Goal: Information Seeking & Learning: Learn about a topic

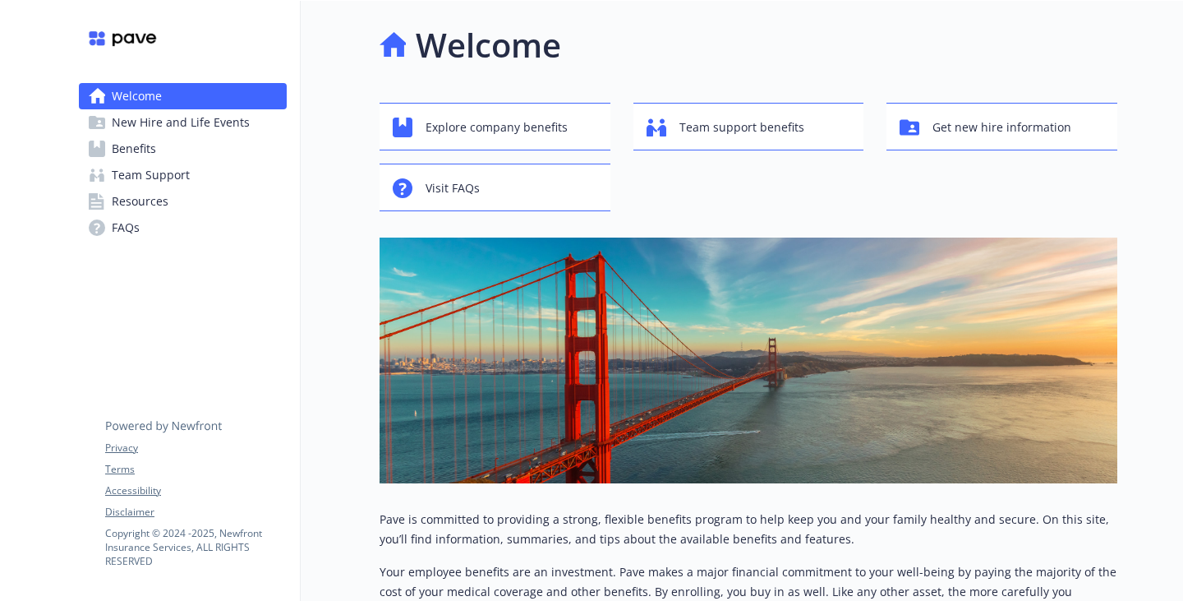
click at [188, 162] on link "Benefits" at bounding box center [183, 149] width 208 height 26
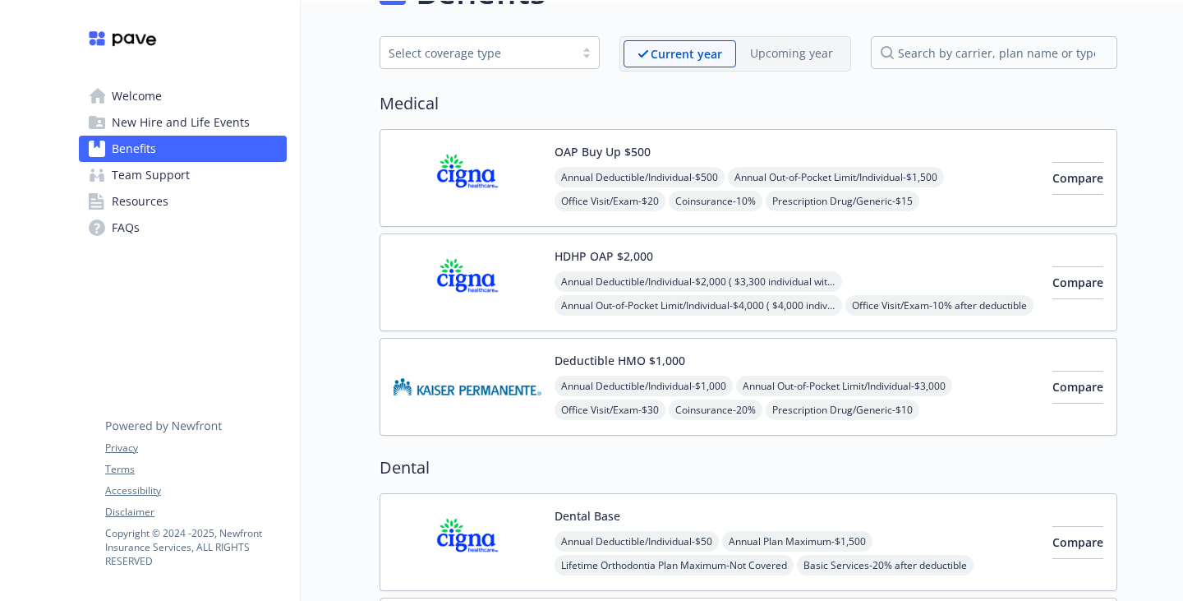
scroll to position [82, 0]
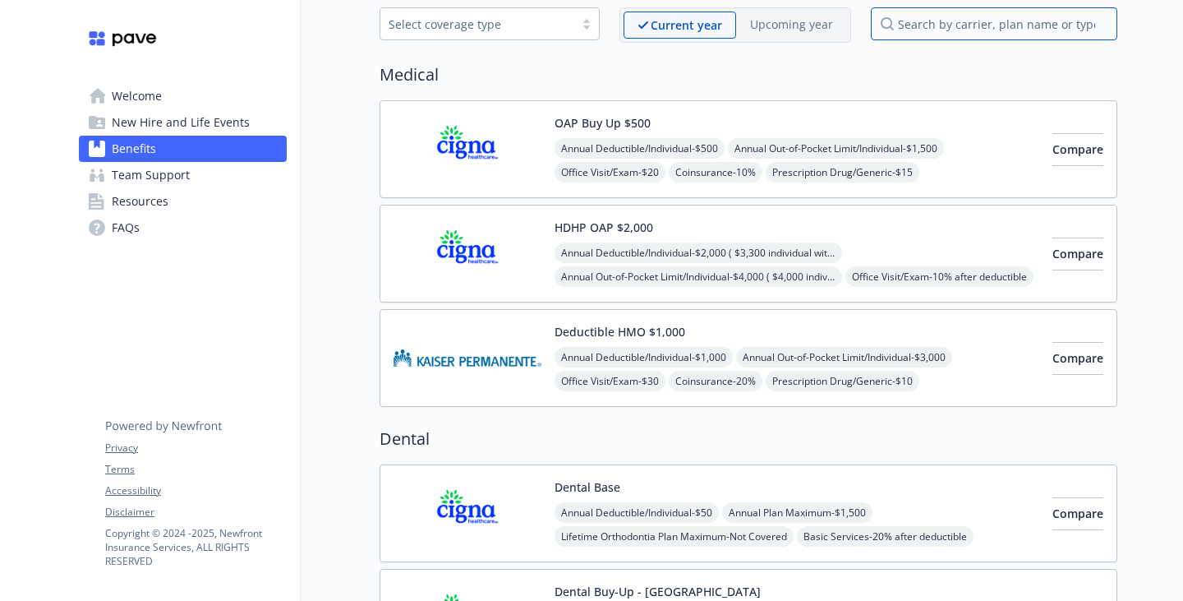
drag, startPoint x: 923, startPoint y: 33, endPoint x: 914, endPoint y: 28, distance: 10.3
click at [921, 31] on input "search by carrier, plan name or type" at bounding box center [994, 23] width 246 height 33
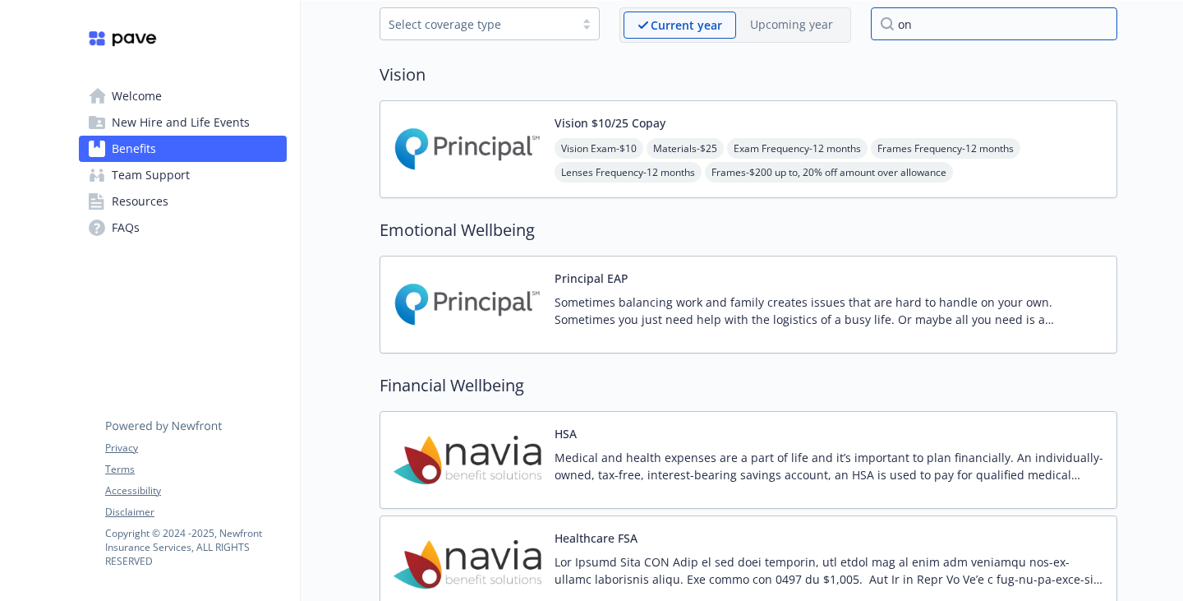
type input "o"
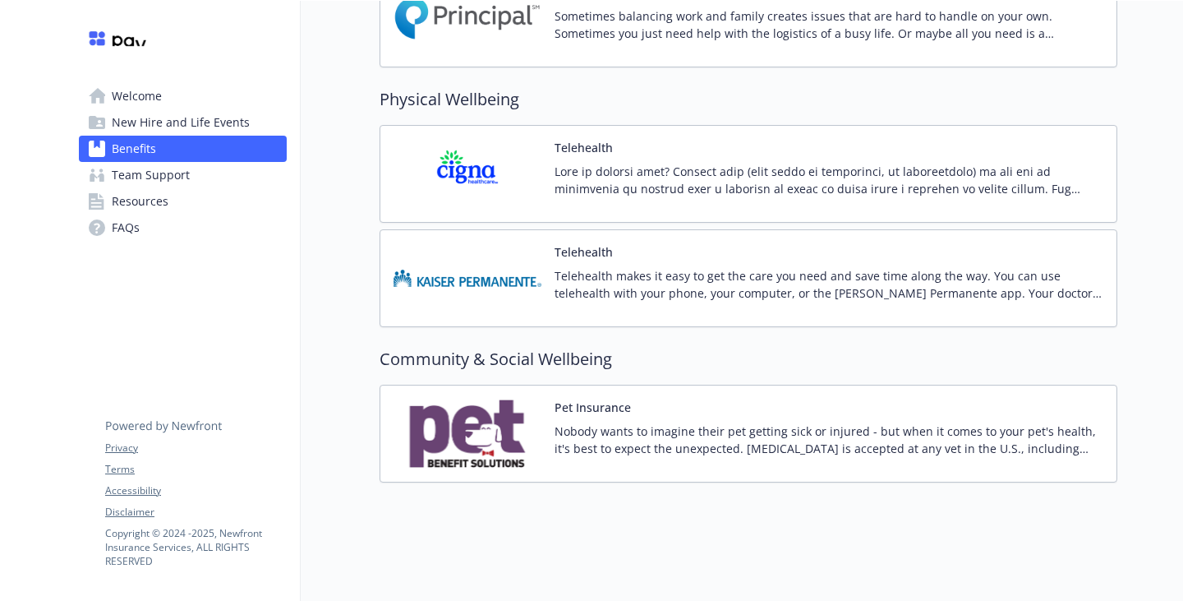
scroll to position [3571, 0]
click at [148, 214] on span "Resources" at bounding box center [140, 201] width 57 height 26
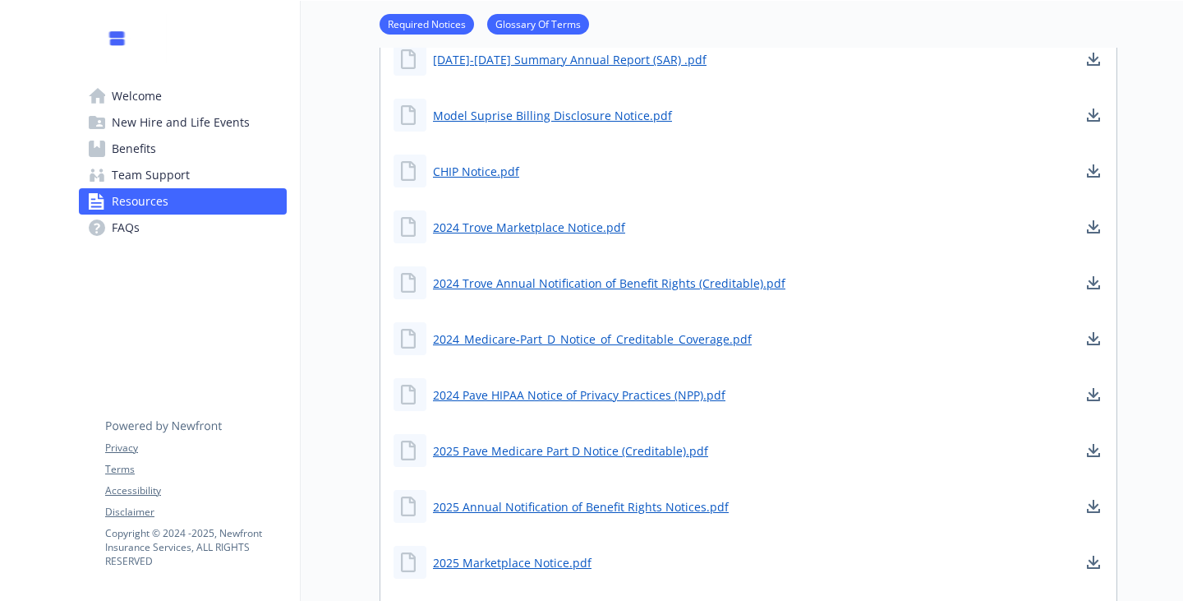
scroll to position [449, 0]
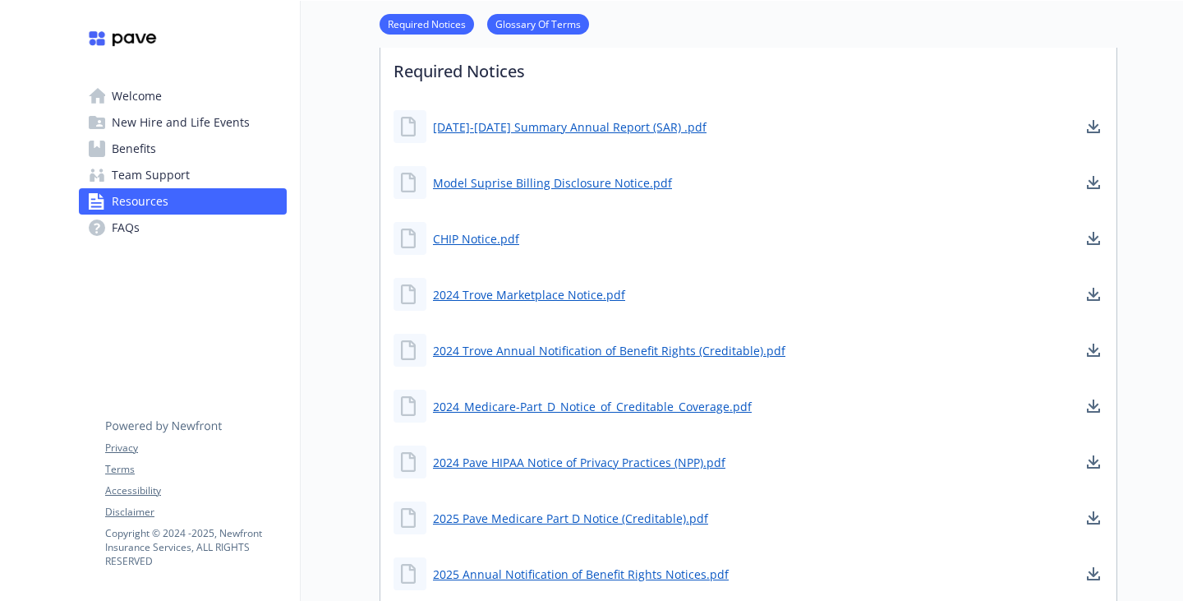
click at [154, 188] on span "Team Support" at bounding box center [151, 175] width 78 height 26
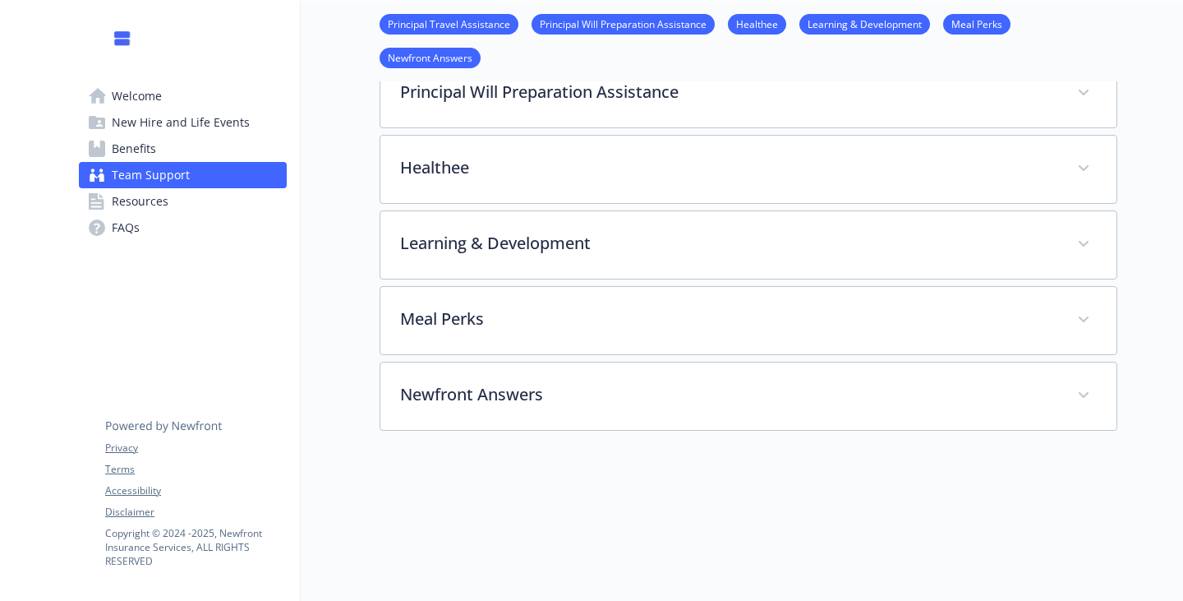
scroll to position [284, 0]
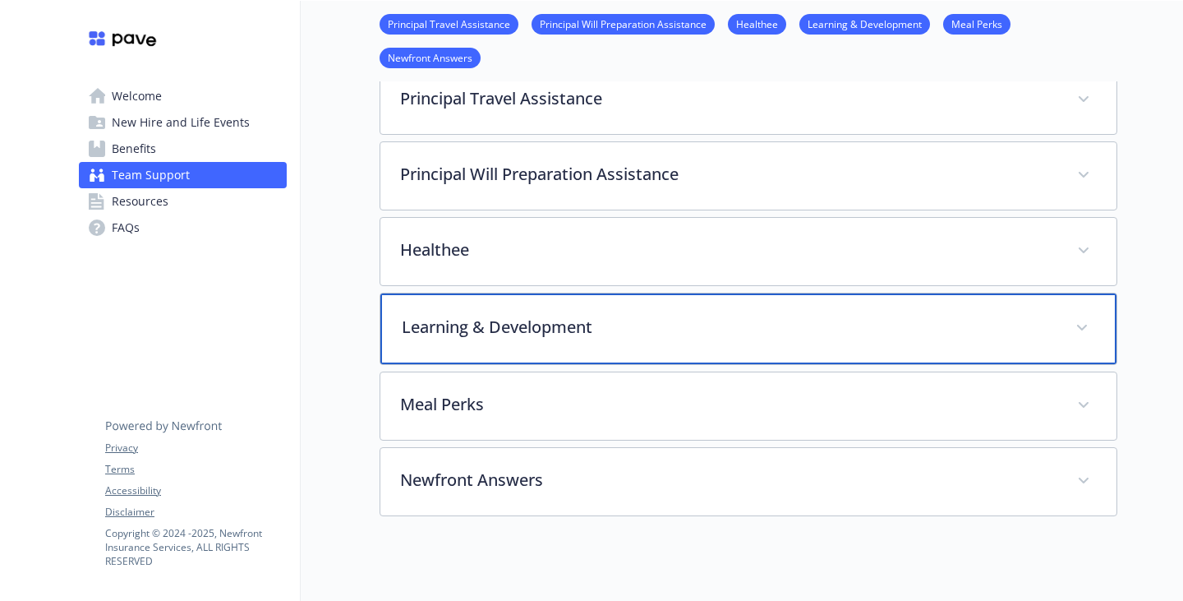
click at [506, 339] on p "Learning & Development" at bounding box center [729, 327] width 654 height 25
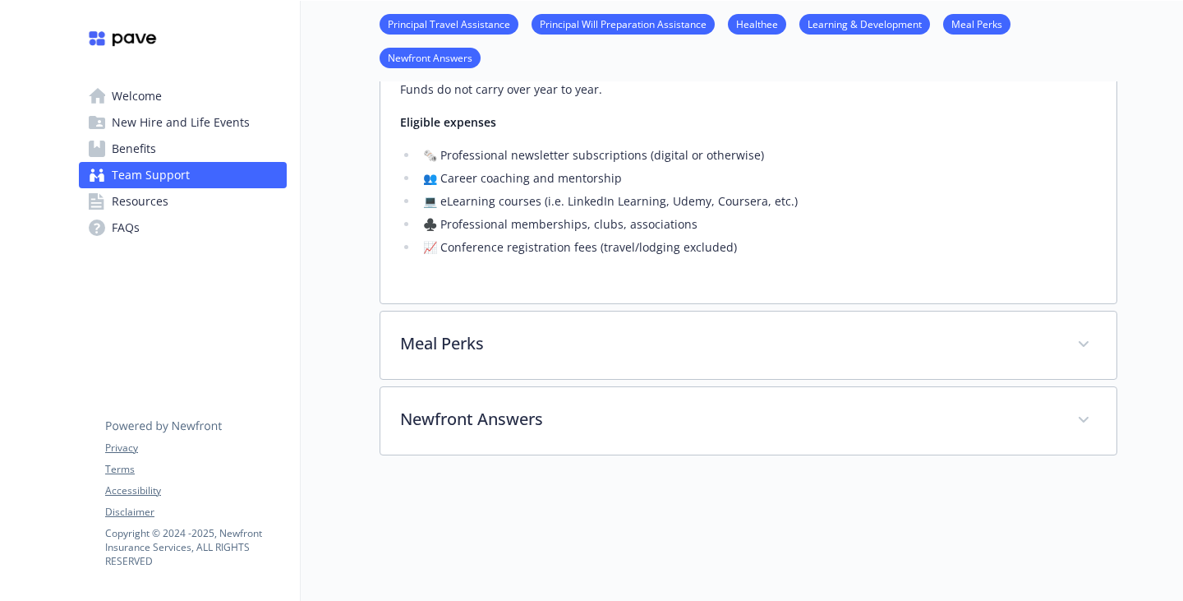
scroll to position [777, 0]
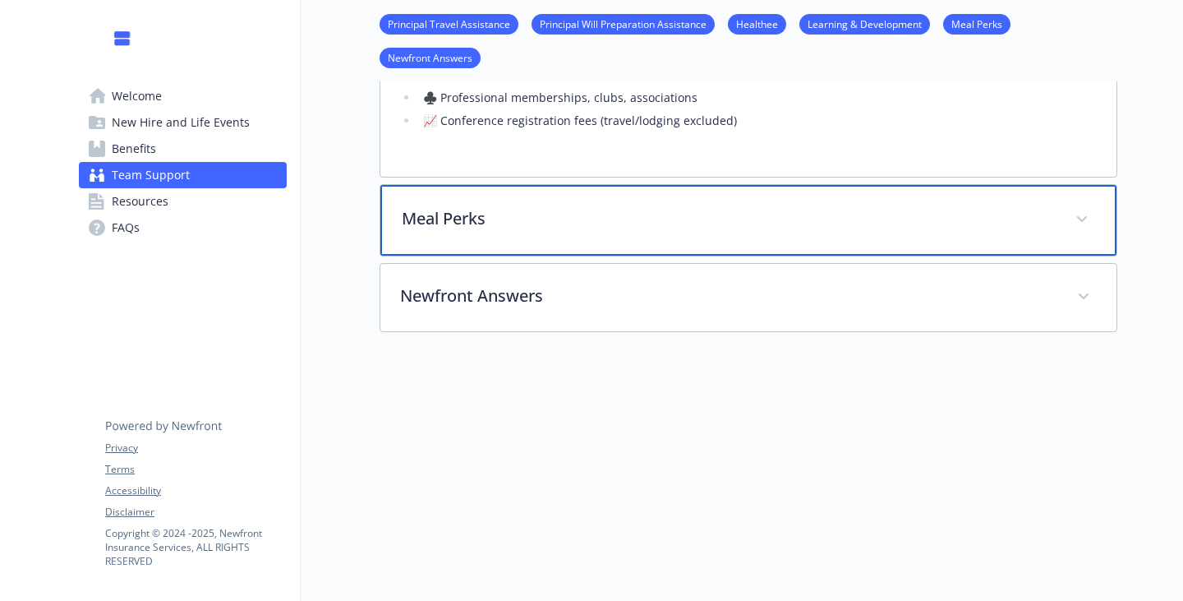
click at [462, 256] on div "Meal Perks" at bounding box center [748, 220] width 736 height 71
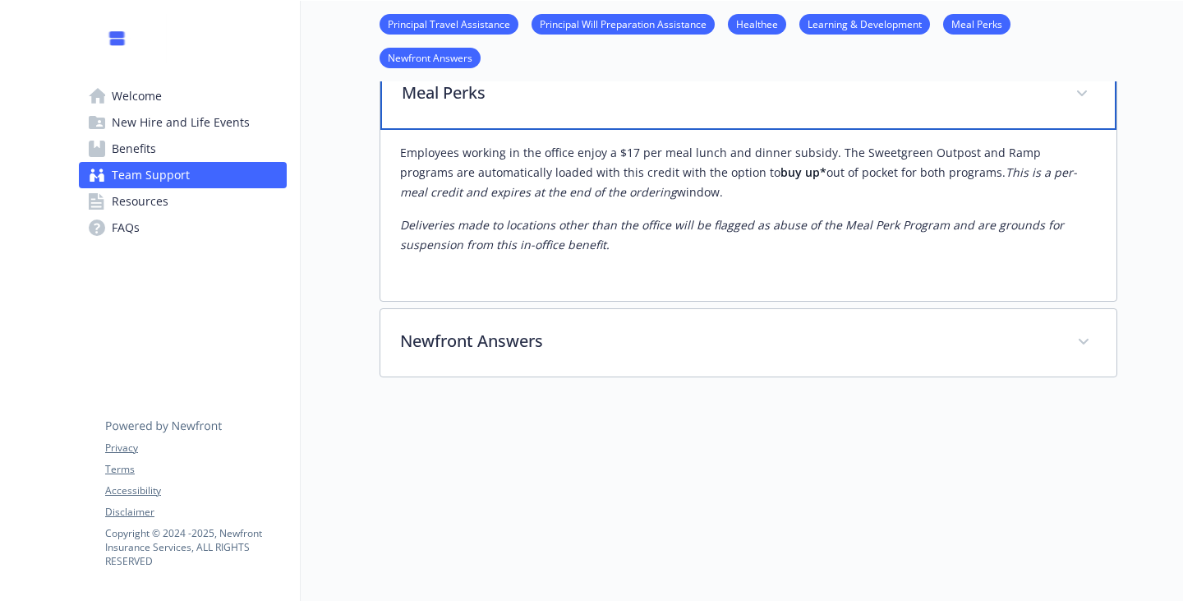
scroll to position [1106, 0]
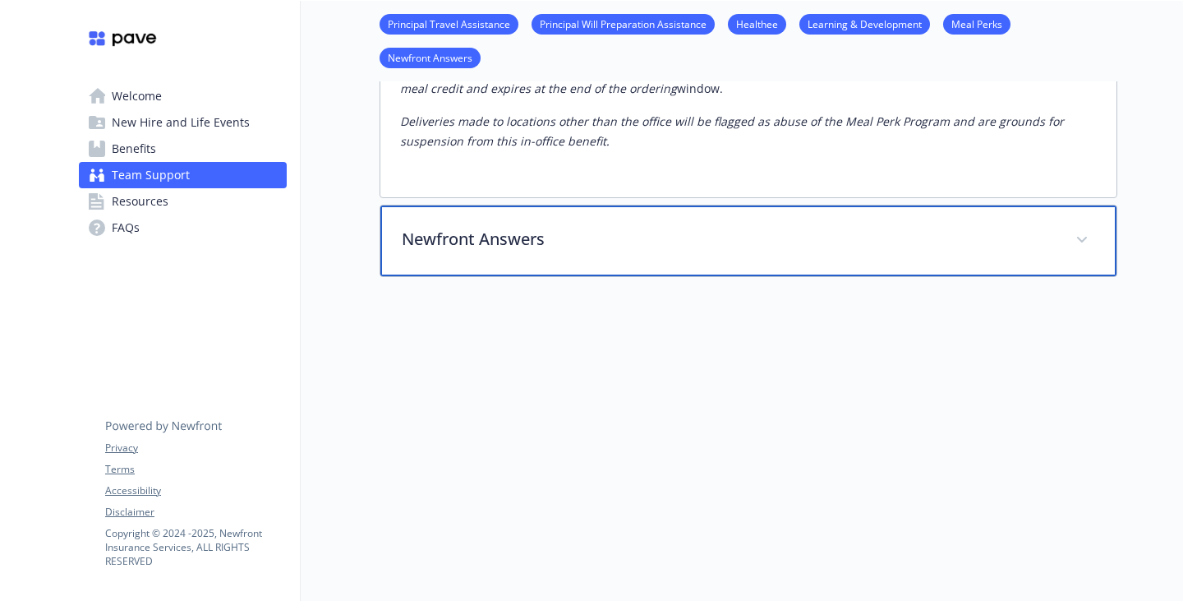
click at [490, 251] on p "Newfront Answers" at bounding box center [729, 239] width 654 height 25
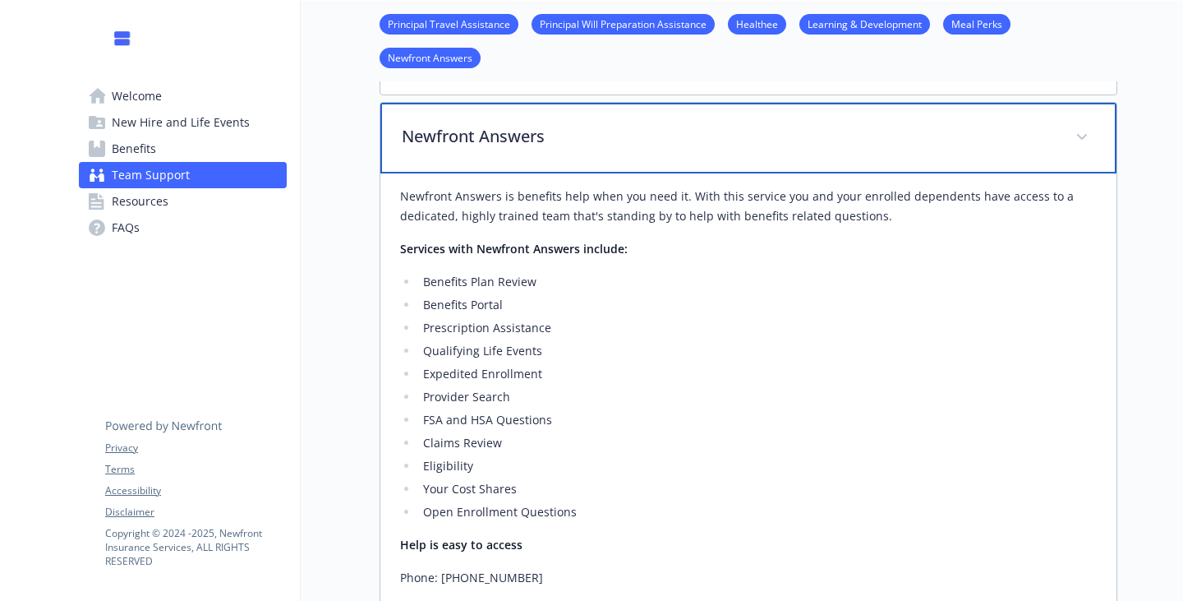
click at [492, 149] on p "Newfront Answers" at bounding box center [729, 136] width 654 height 25
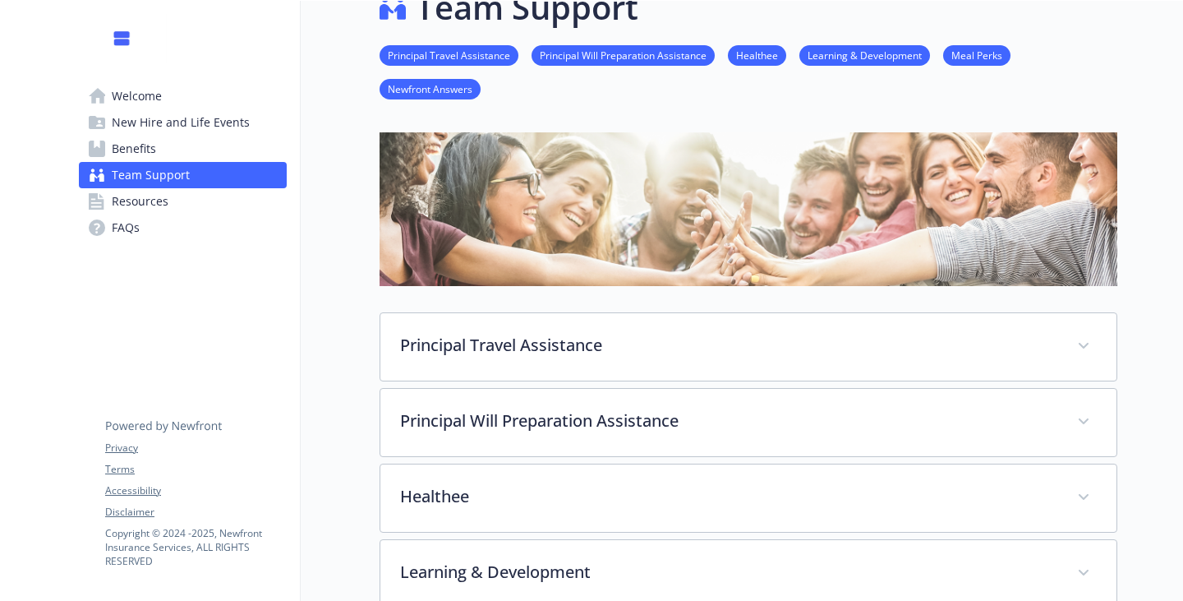
scroll to position [120, 0]
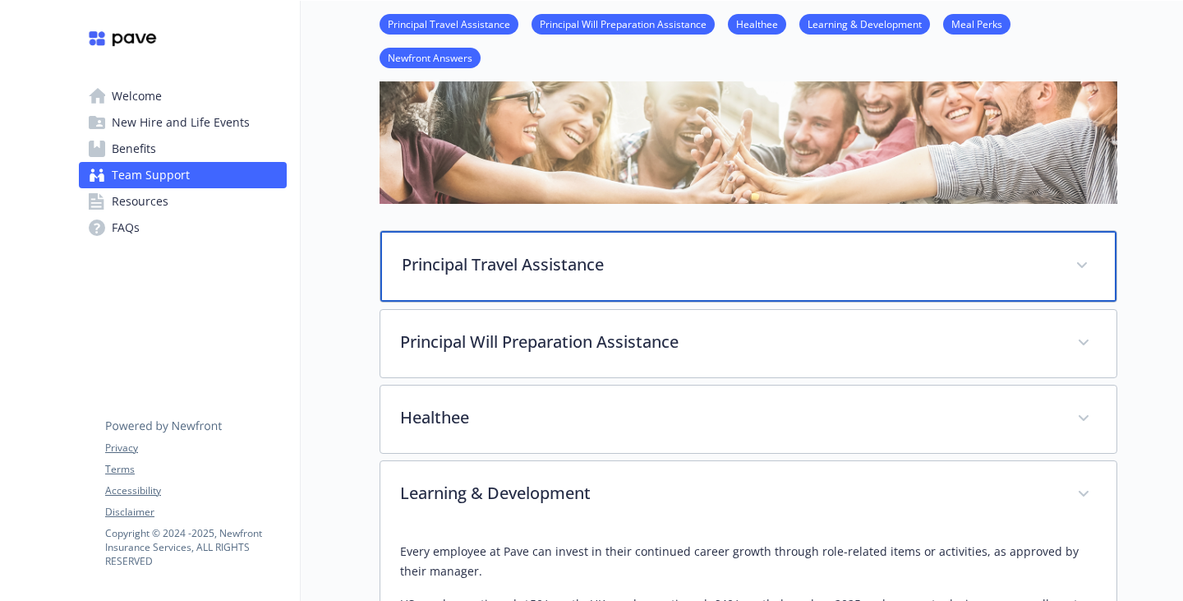
click at [579, 278] on div "Principal Travel Assistance" at bounding box center [748, 266] width 736 height 71
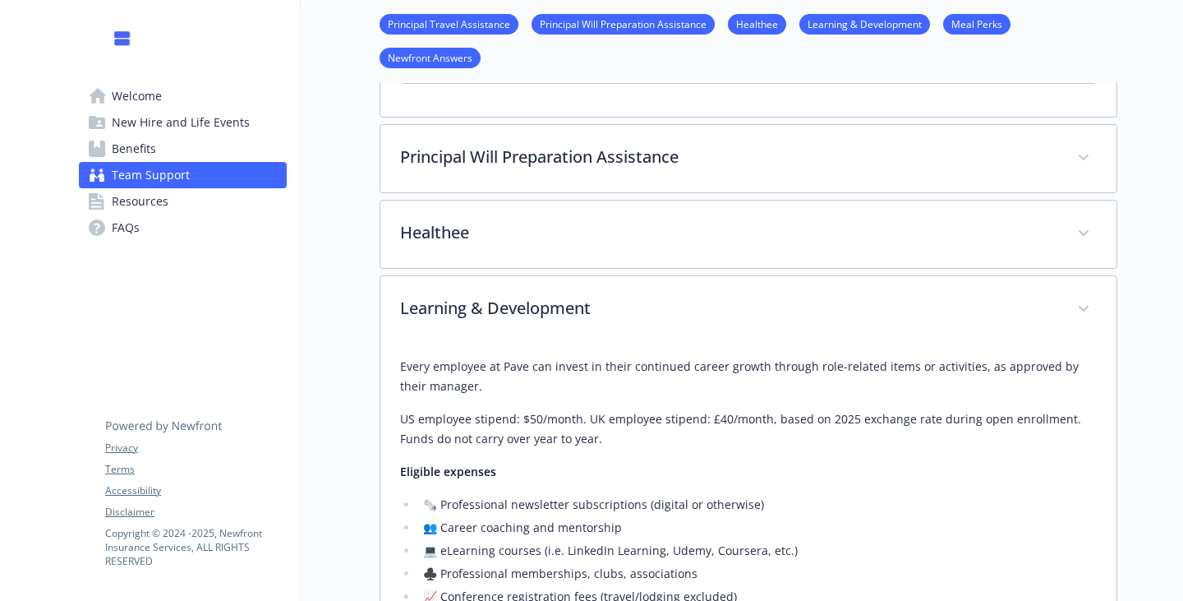
scroll to position [859, 0]
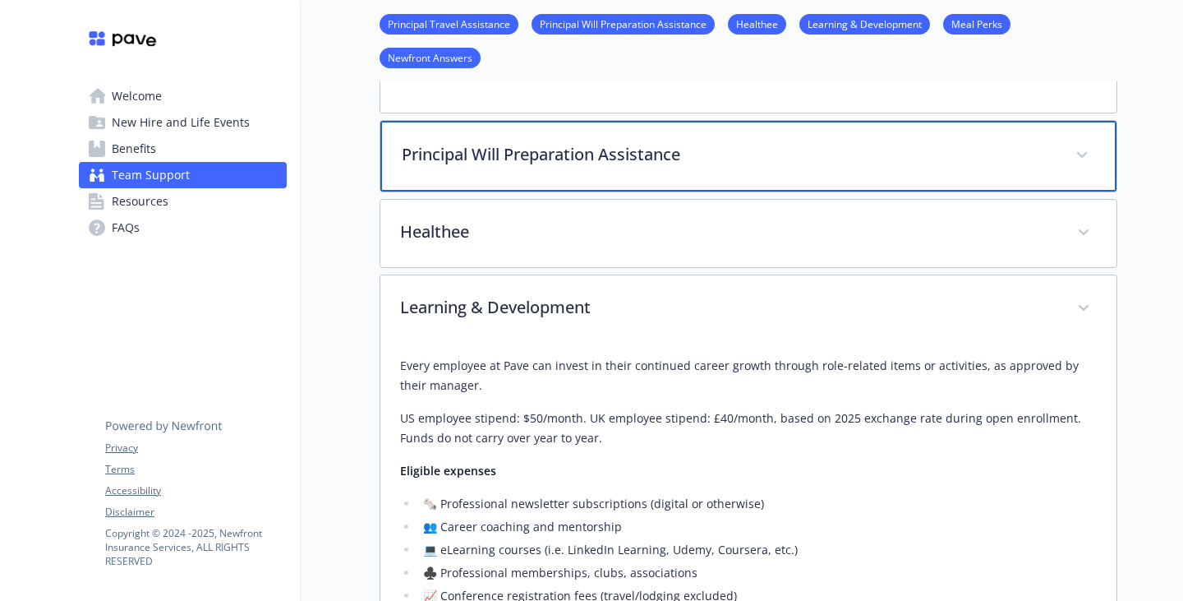
click at [569, 167] on p "Principal Will Preparation Assistance" at bounding box center [729, 154] width 654 height 25
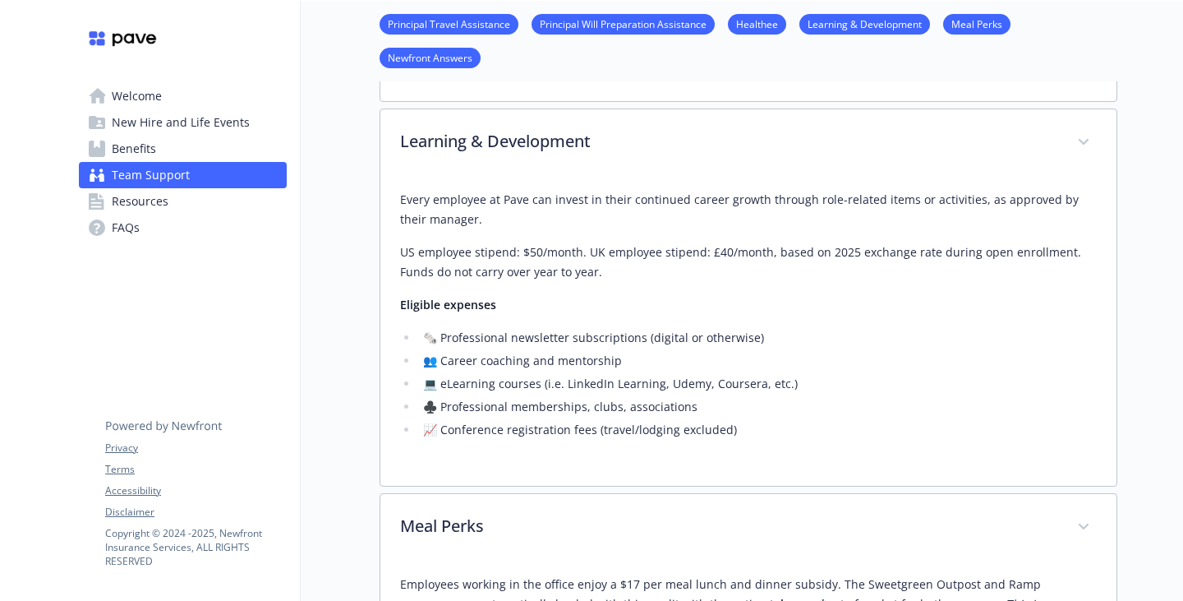
scroll to position [1599, 0]
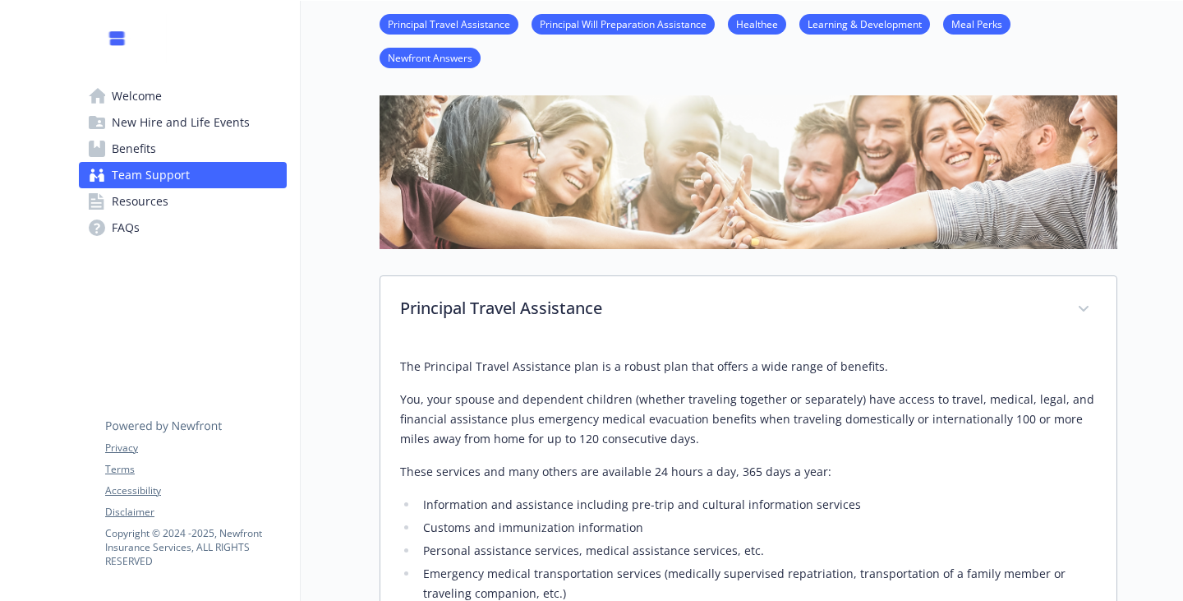
scroll to position [0, 0]
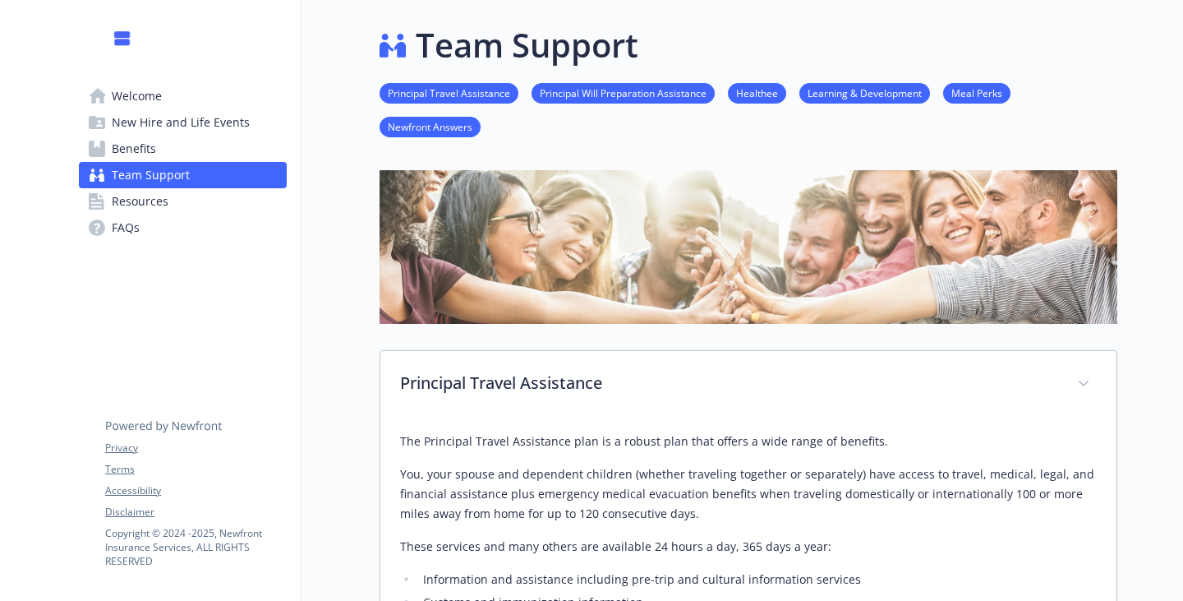
click at [149, 162] on span "Benefits" at bounding box center [134, 149] width 44 height 26
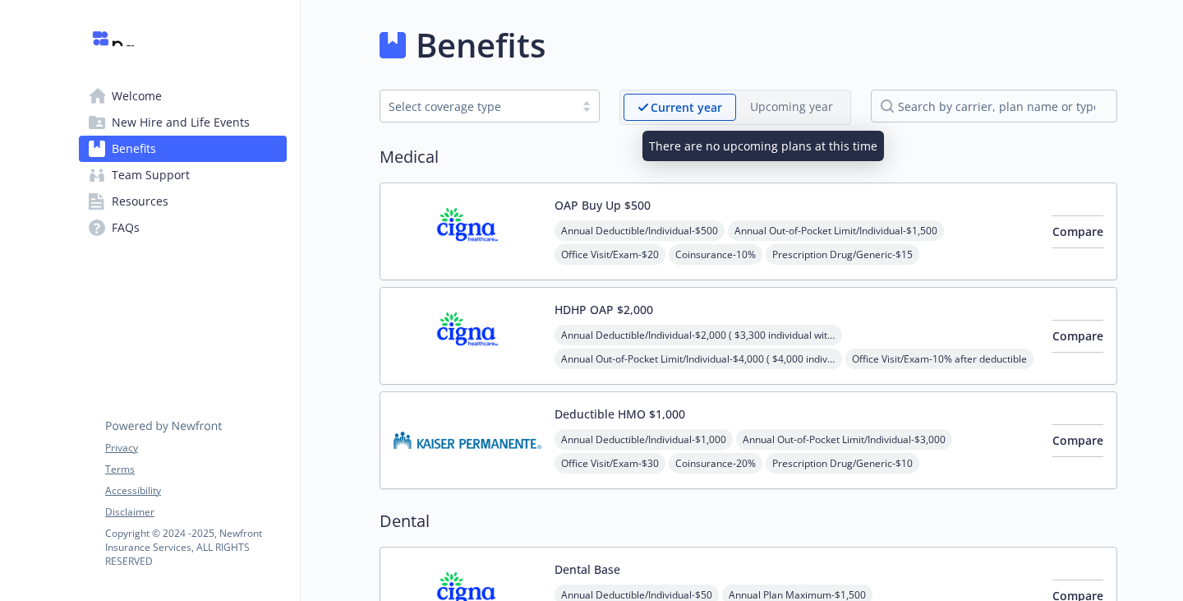
click at [762, 111] on p "Upcoming year" at bounding box center [791, 106] width 83 height 17
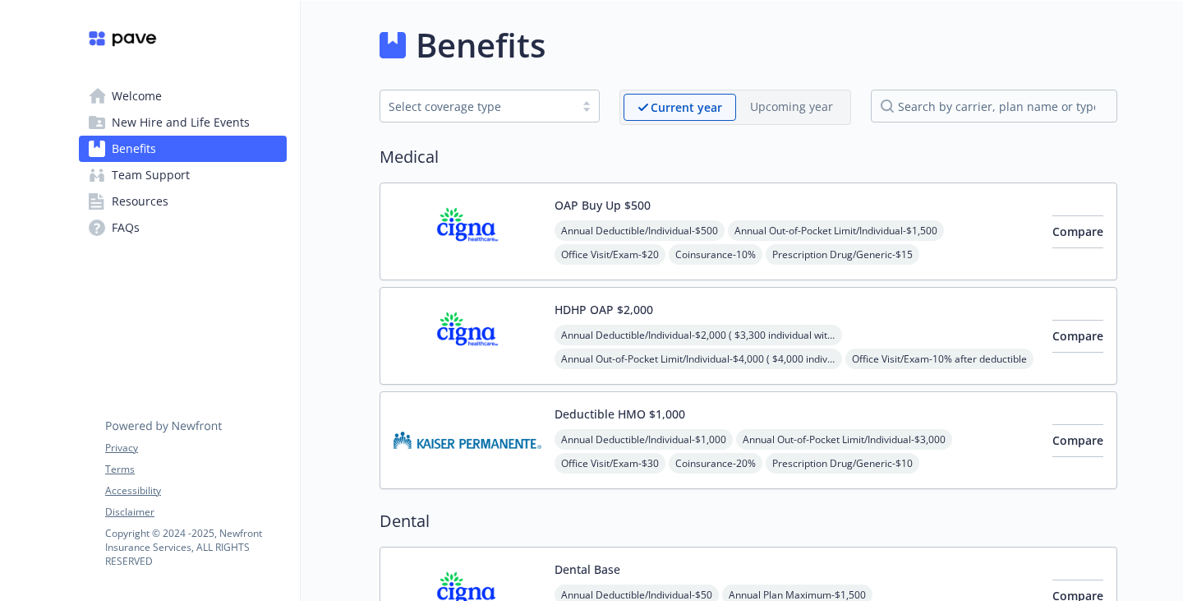
click at [761, 115] on p "Upcoming year" at bounding box center [791, 106] width 83 height 17
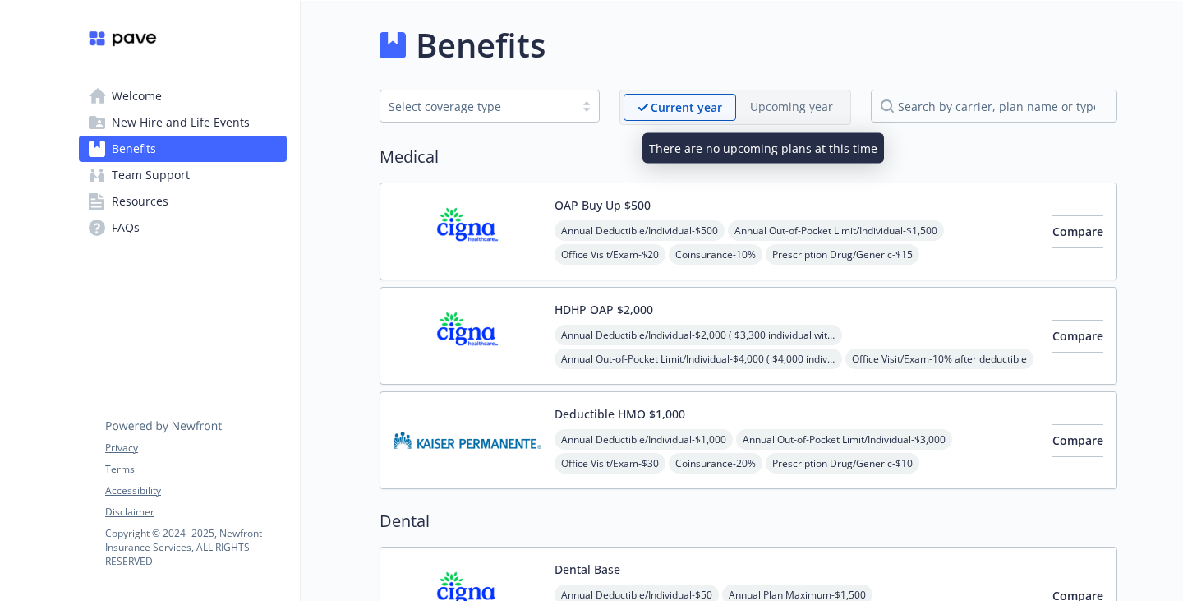
click at [750, 119] on div "Upcoming year" at bounding box center [791, 106] width 111 height 25
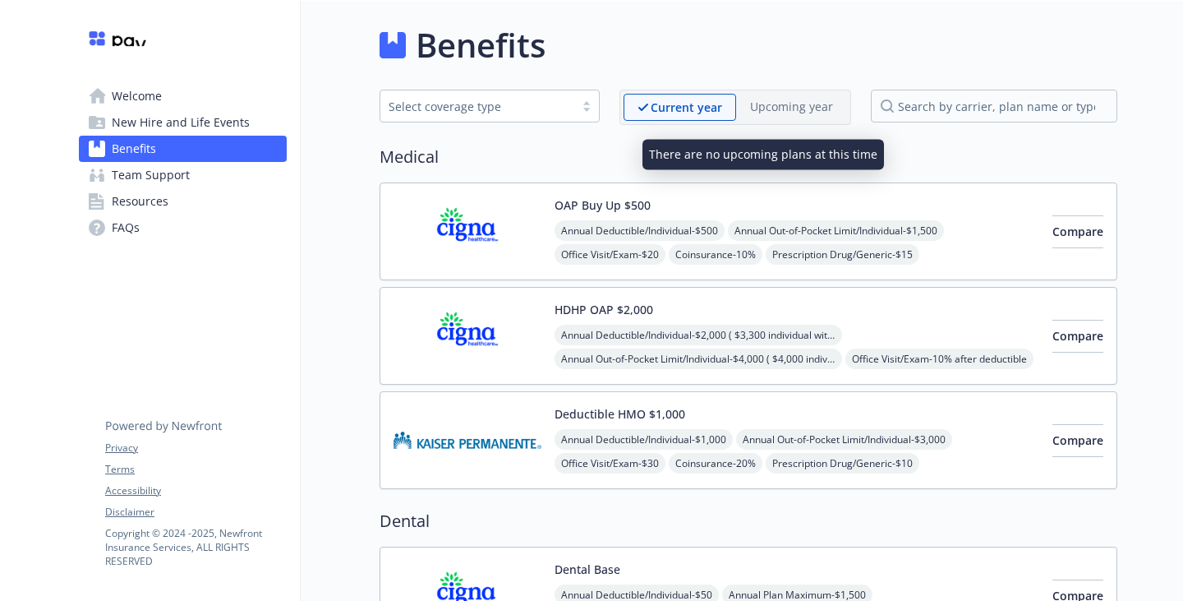
click at [750, 119] on div "Upcoming year" at bounding box center [791, 106] width 111 height 25
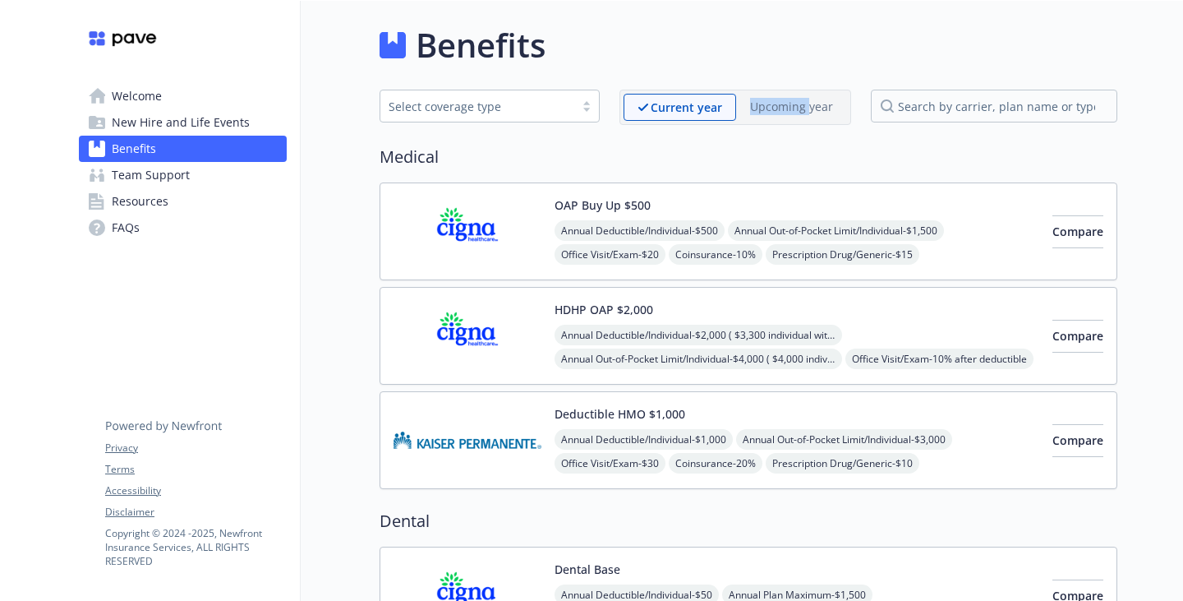
click at [201, 136] on span "New Hire and Life Events" at bounding box center [181, 122] width 138 height 26
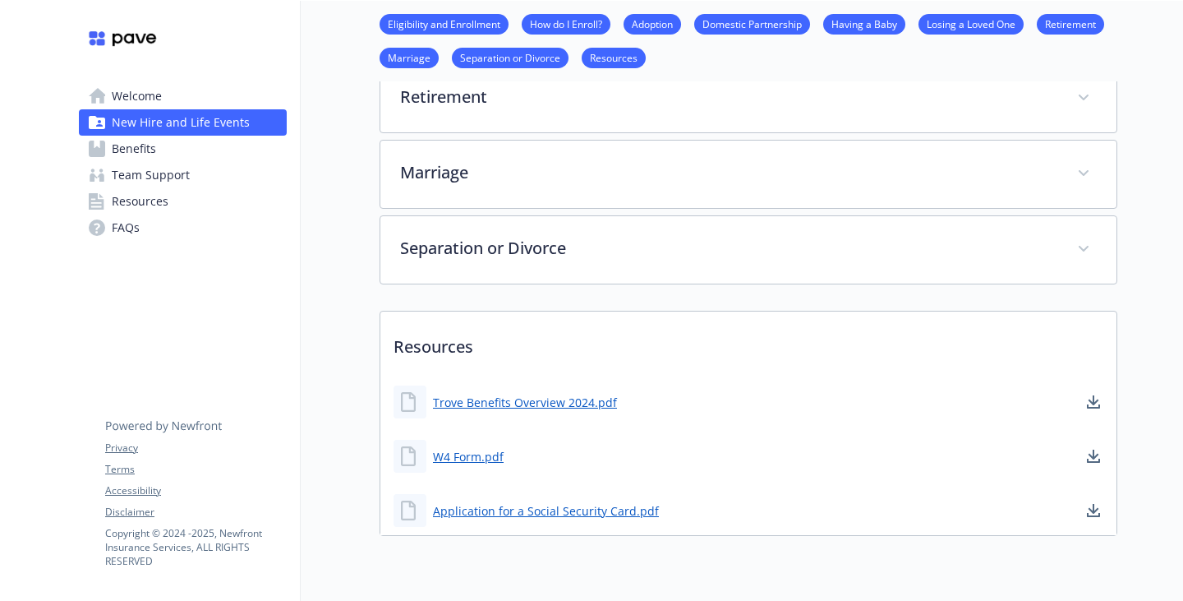
scroll to position [1058, 0]
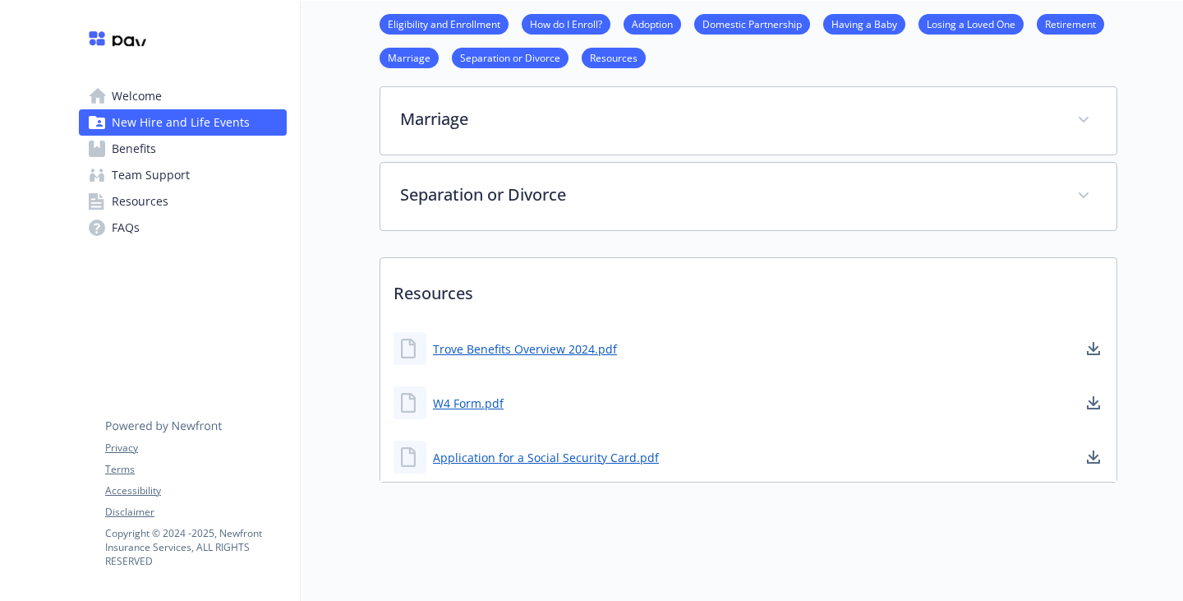
click at [196, 162] on link "Benefits" at bounding box center [183, 149] width 208 height 26
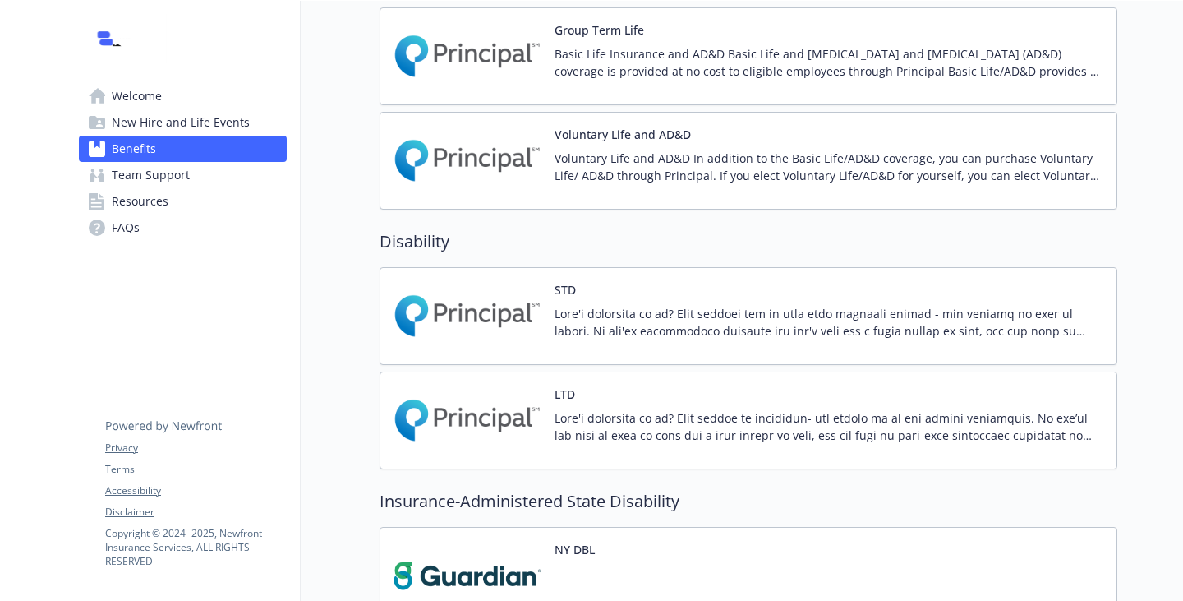
click at [159, 101] on span "Welcome" at bounding box center [137, 96] width 50 height 26
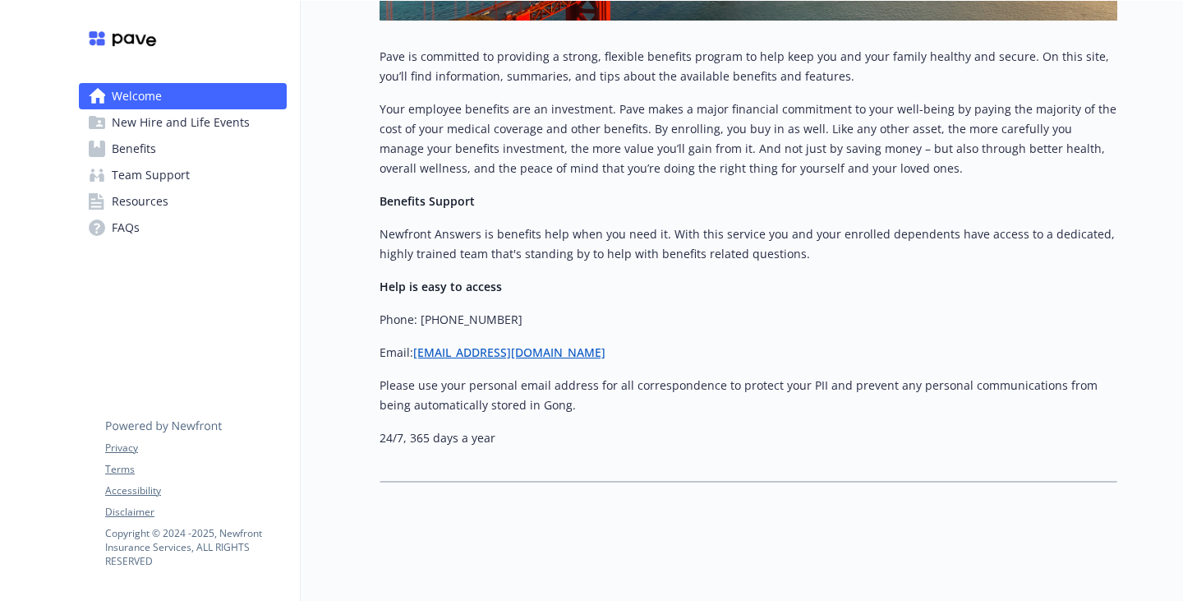
scroll to position [652, 0]
click at [28, 363] on div at bounding box center [33, 69] width 66 height 1062
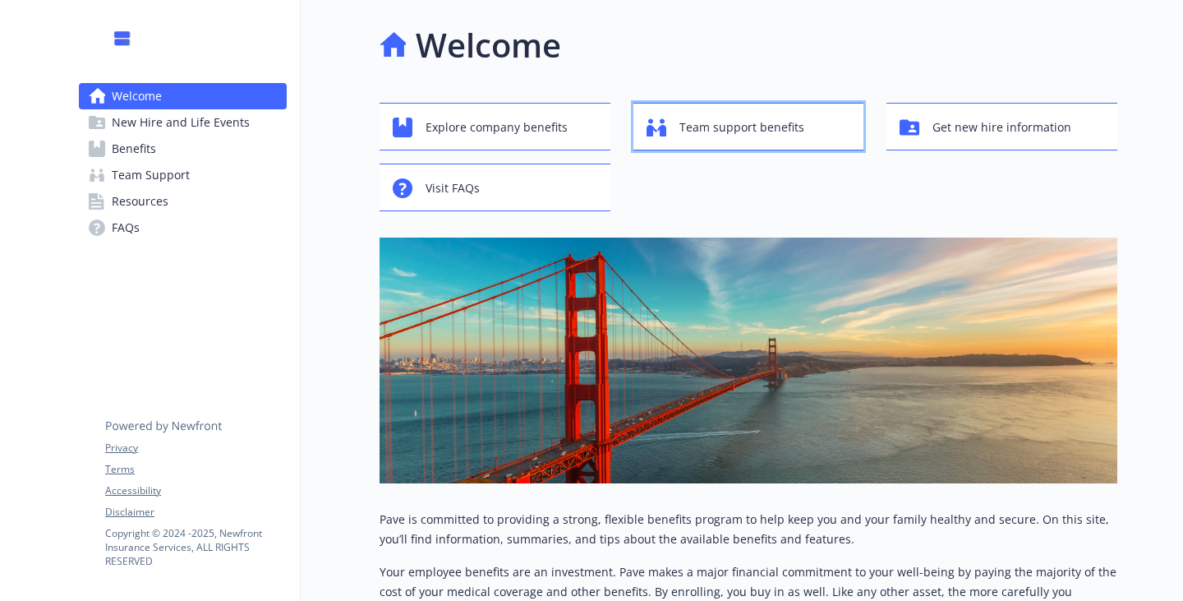
click at [804, 126] on span "Team support benefits" at bounding box center [741, 127] width 125 height 31
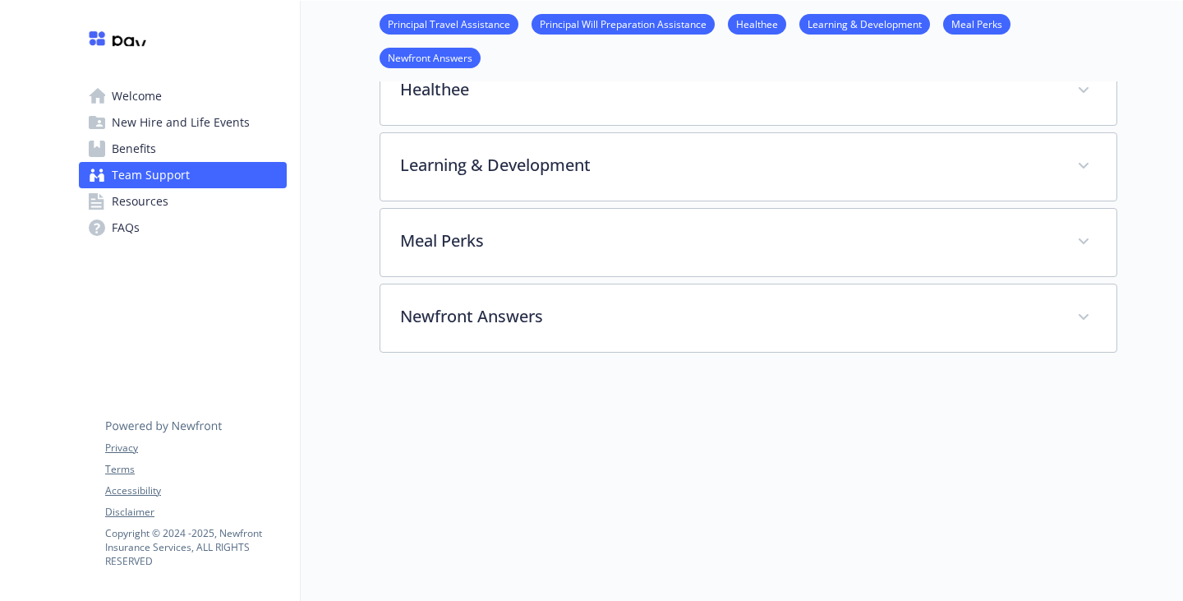
scroll to position [657, 0]
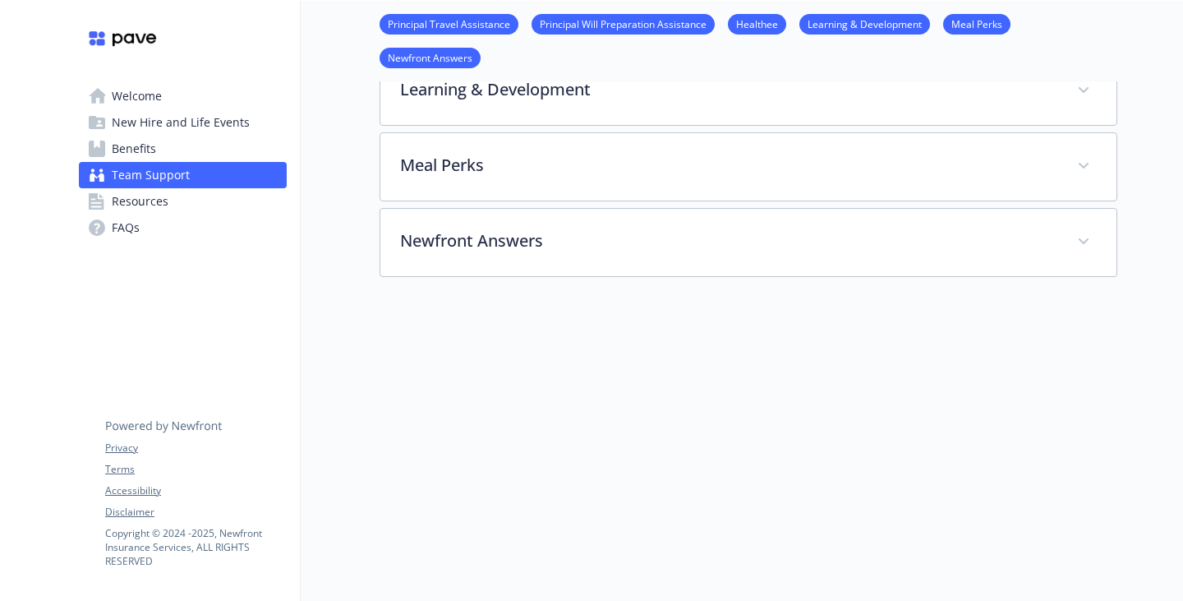
click at [190, 106] on link "Welcome" at bounding box center [183, 96] width 208 height 26
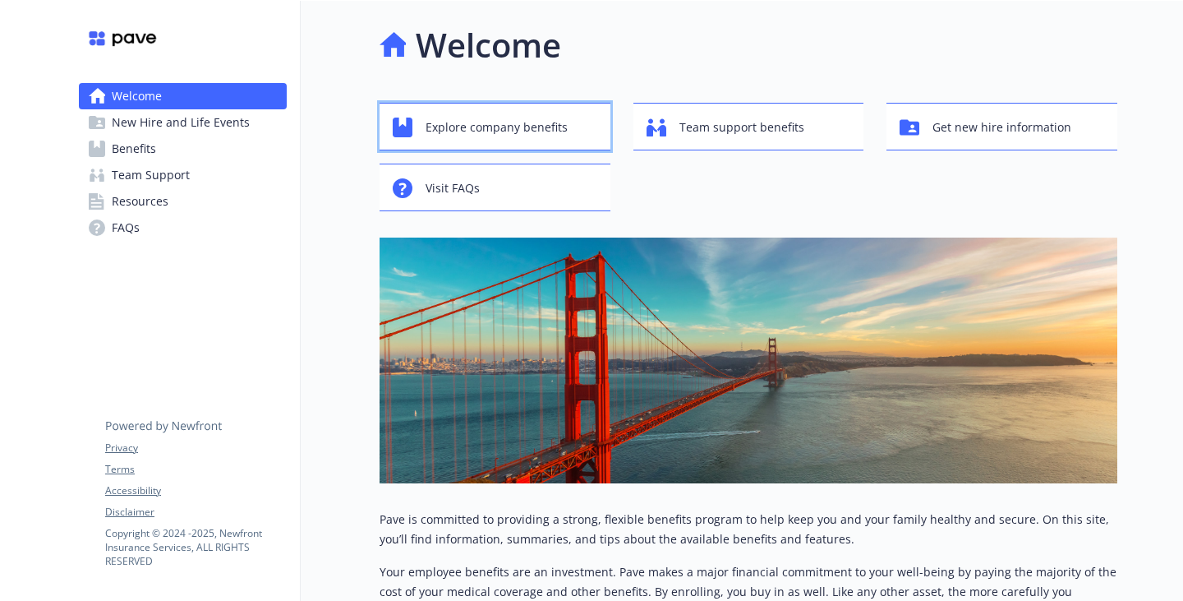
click at [438, 136] on span "Explore company benefits" at bounding box center [497, 127] width 142 height 31
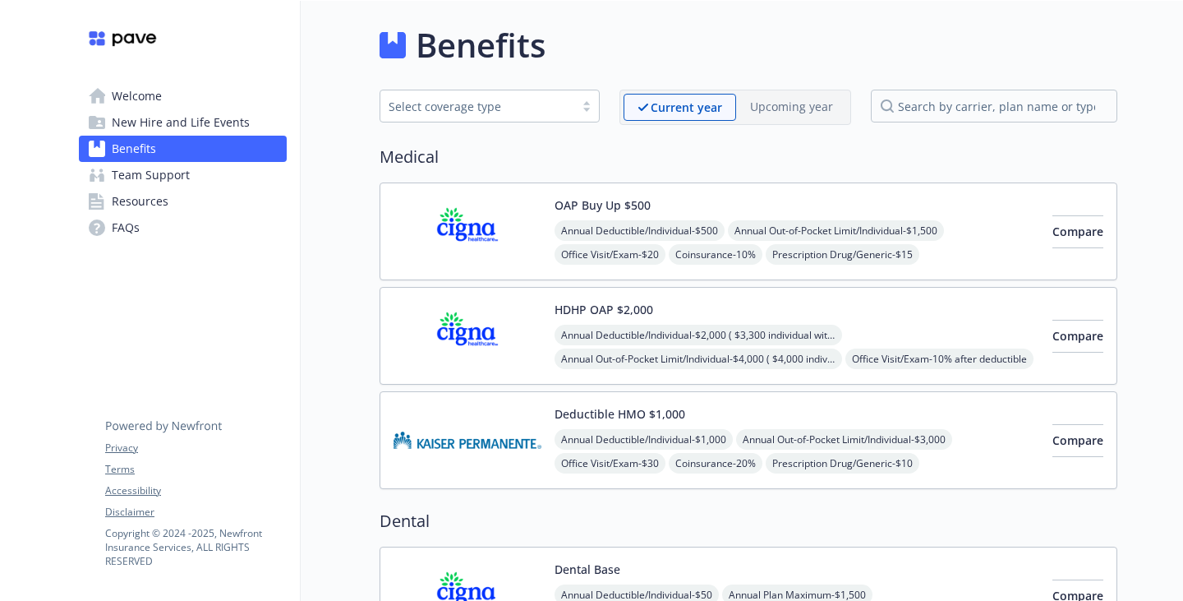
click at [468, 110] on div "Select coverage type" at bounding box center [477, 106] width 177 height 17
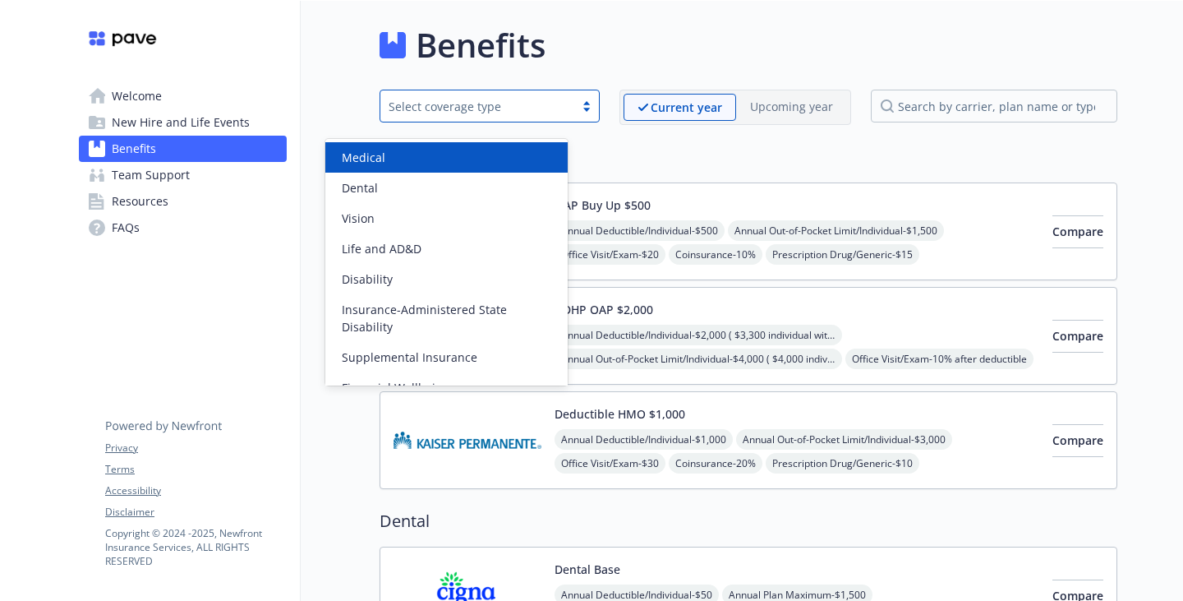
click at [452, 108] on div "Select coverage type" at bounding box center [477, 106] width 177 height 17
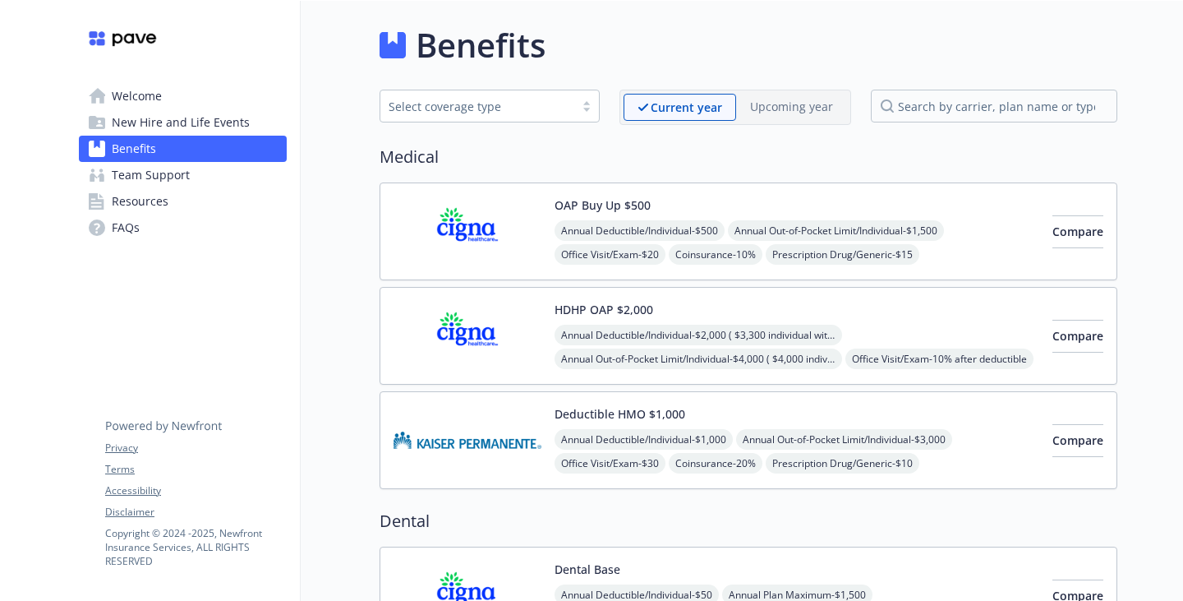
click at [153, 241] on link "FAQs" at bounding box center [183, 227] width 208 height 26
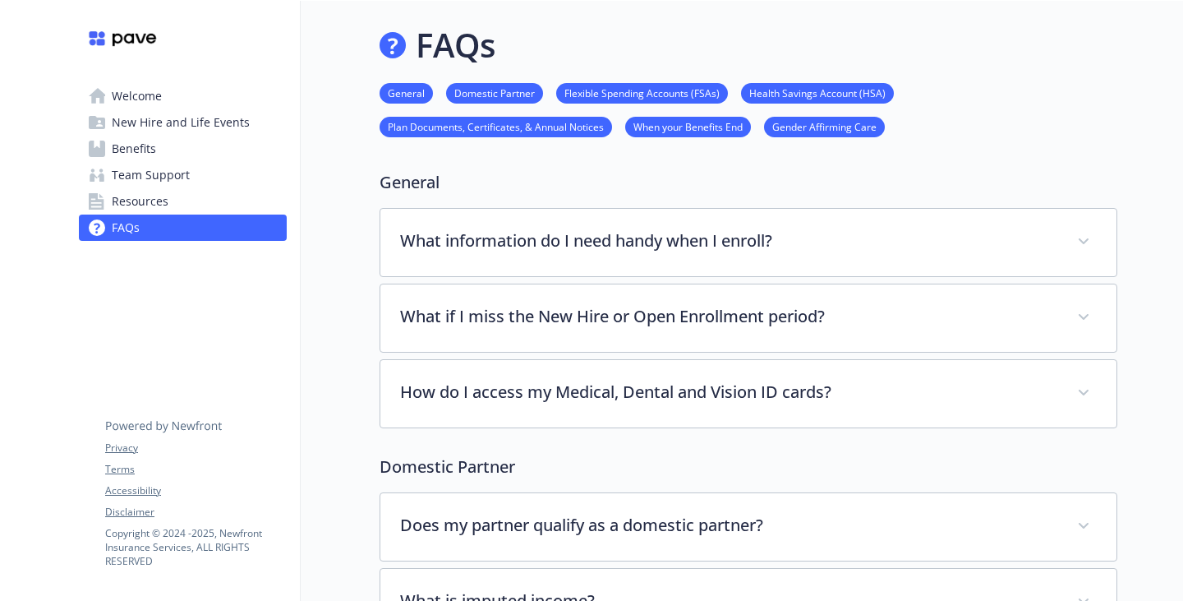
click at [158, 109] on span "Welcome" at bounding box center [137, 96] width 50 height 26
